Goal: Information Seeking & Learning: Learn about a topic

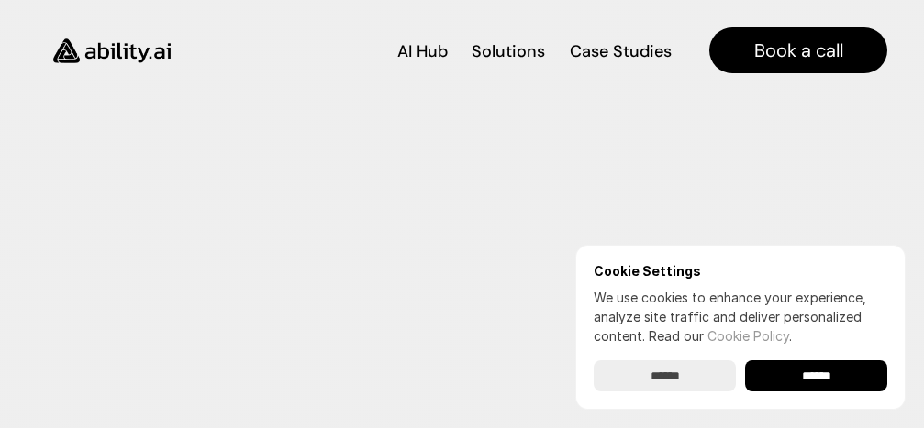
scroll to position [5946, 0]
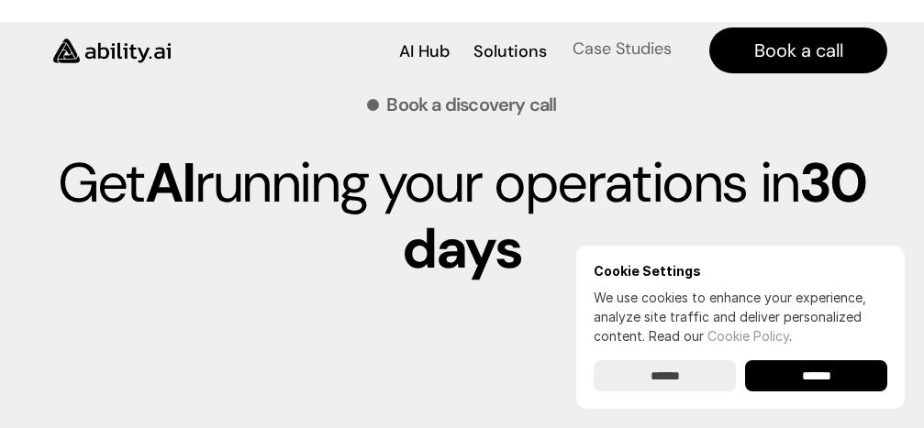
click at [592, 50] on p "Case Studies" at bounding box center [621, 49] width 99 height 23
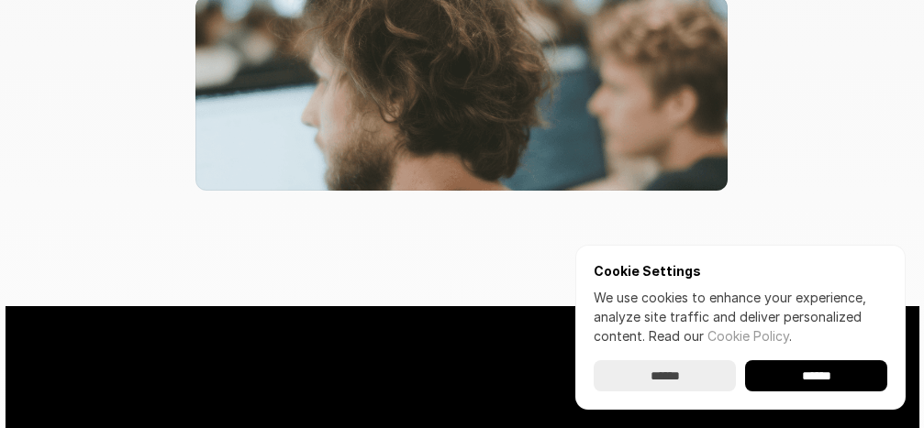
scroll to position [1226, 0]
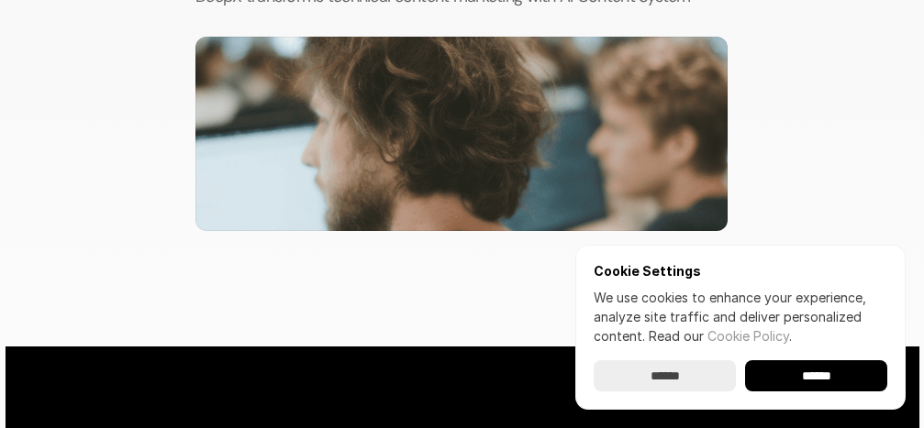
scroll to position [1768, 0]
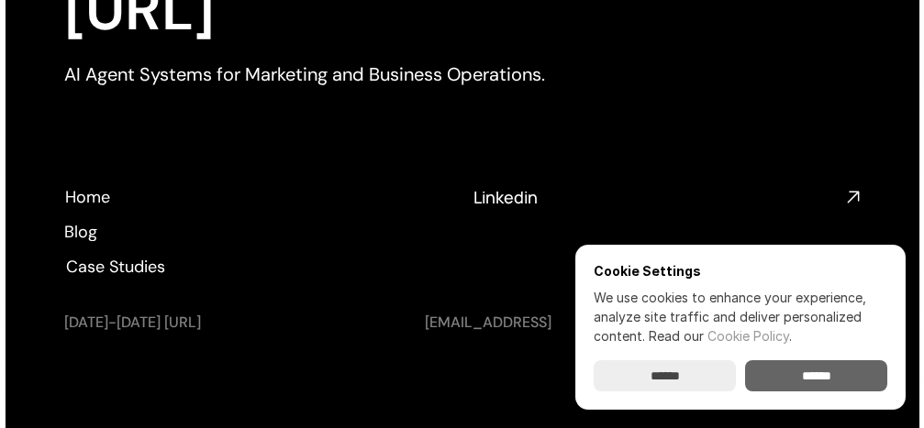
click at [805, 374] on input "******" at bounding box center [816, 375] width 142 height 31
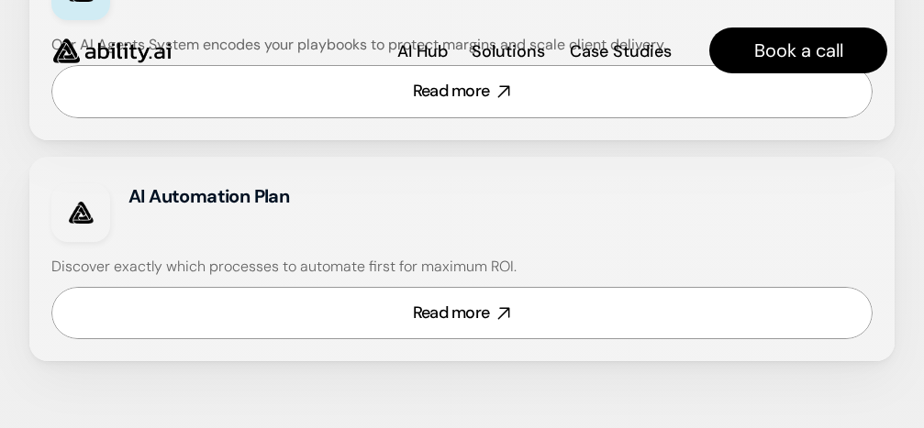
click at [851, 194] on div "AI Automation Plan" at bounding box center [461, 213] width 821 height 68
click at [270, 198] on strong "AI Automation Plan" at bounding box center [208, 196] width 160 height 24
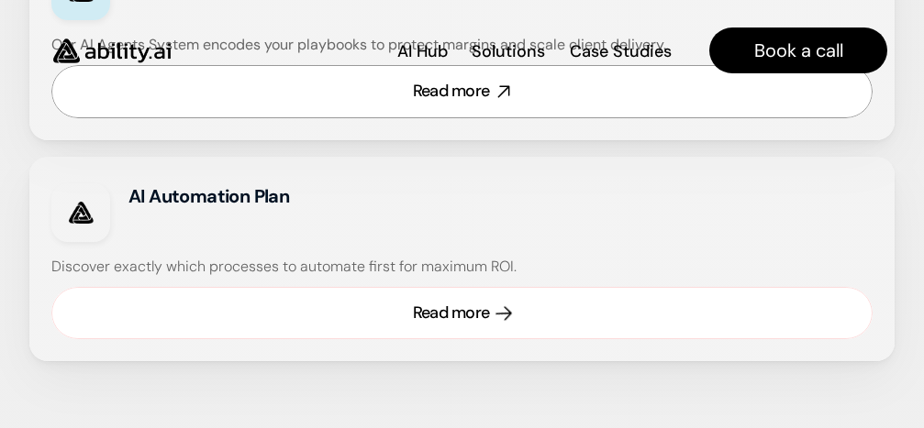
click at [496, 310] on icon at bounding box center [503, 313] width 21 height 21
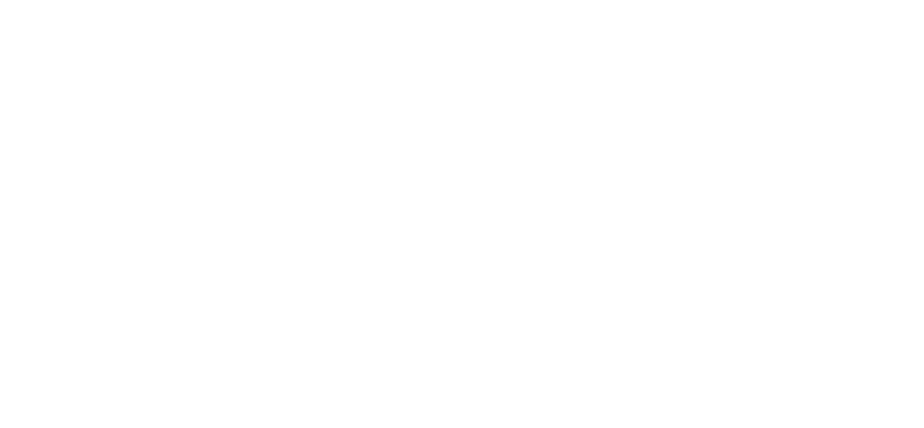
scroll to position [333, 0]
